Goal: Check status: Check status

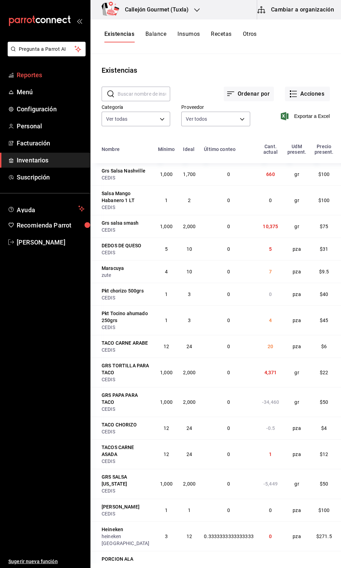
click at [46, 71] on span "Reportes" at bounding box center [51, 74] width 68 height 9
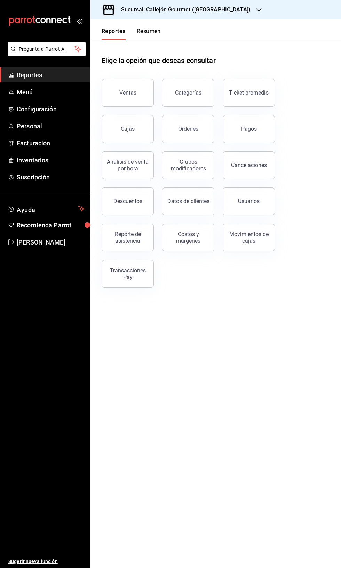
click at [152, 33] on button "Resumen" at bounding box center [149, 34] width 24 height 12
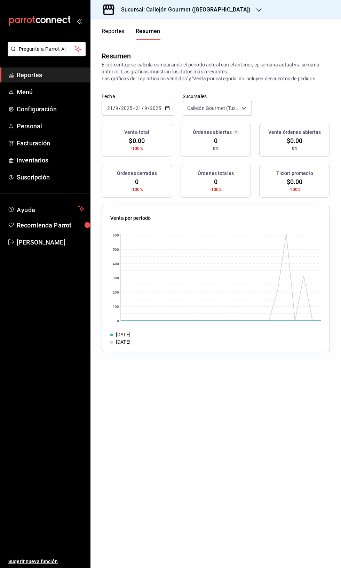
click at [114, 32] on button "Reportes" at bounding box center [113, 34] width 23 height 12
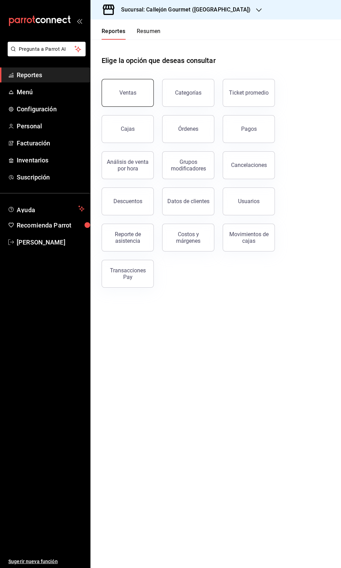
click at [139, 89] on button "Ventas" at bounding box center [128, 93] width 52 height 28
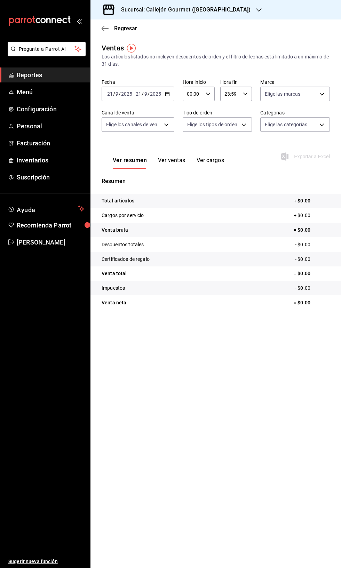
click at [154, 95] on input "2025" at bounding box center [156, 94] width 12 height 6
click at [137, 175] on span "Rango de fechas" at bounding box center [135, 177] width 54 height 7
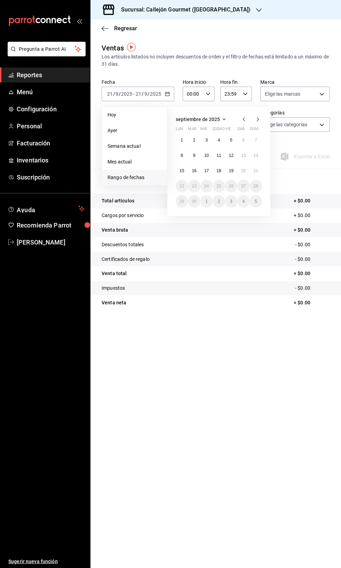
scroll to position [1, 0]
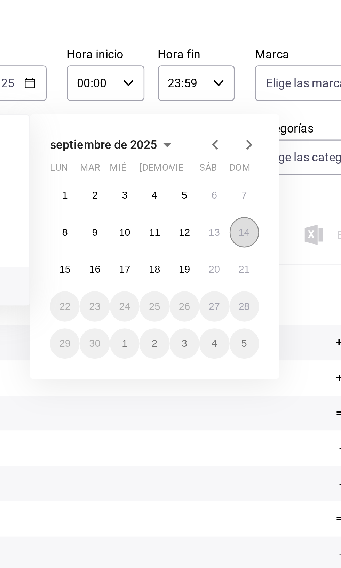
click at [260, 154] on button "14" at bounding box center [256, 155] width 12 height 13
click at [257, 154] on abbr "14" at bounding box center [256, 155] width 5 height 5
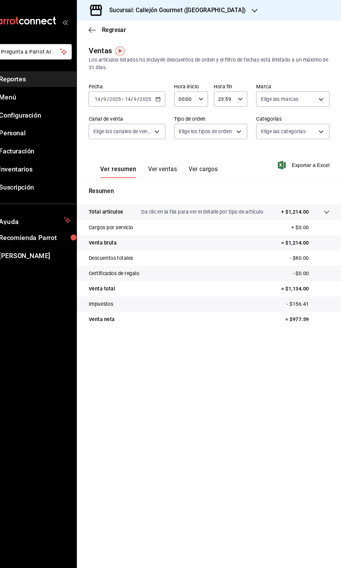
click at [173, 165] on button "Ver ventas" at bounding box center [171, 163] width 27 height 12
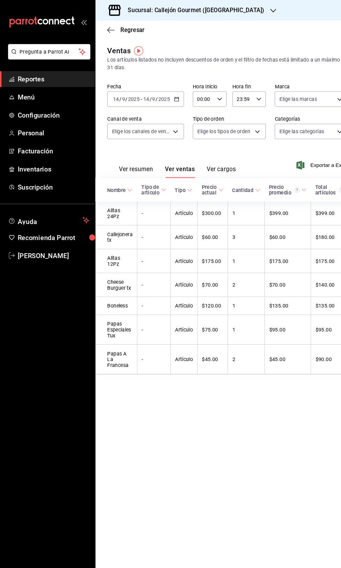
click at [155, 94] on input "2025" at bounding box center [156, 94] width 12 height 6
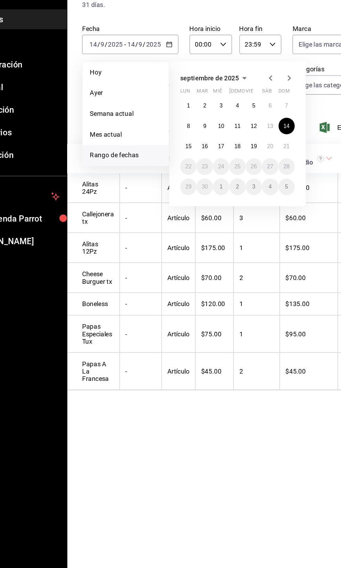
scroll to position [0, 3]
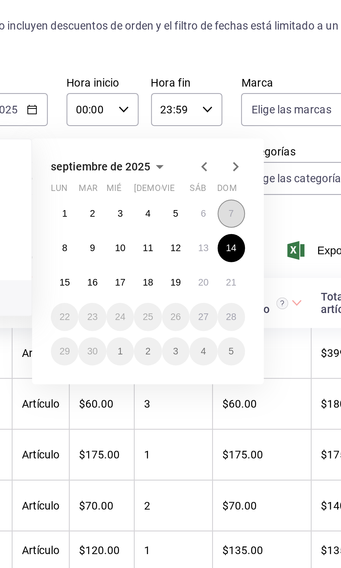
click at [256, 140] on abbr "7" at bounding box center [256, 140] width 2 height 5
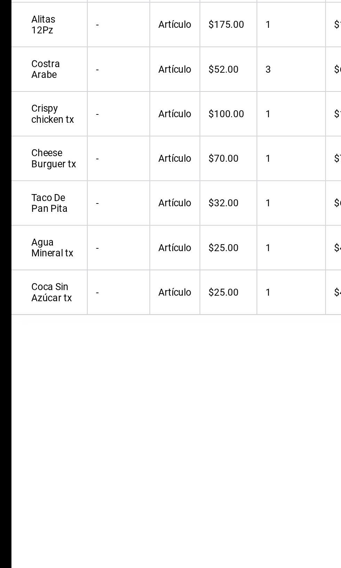
scroll to position [48, 0]
